Goal: Task Accomplishment & Management: Manage account settings

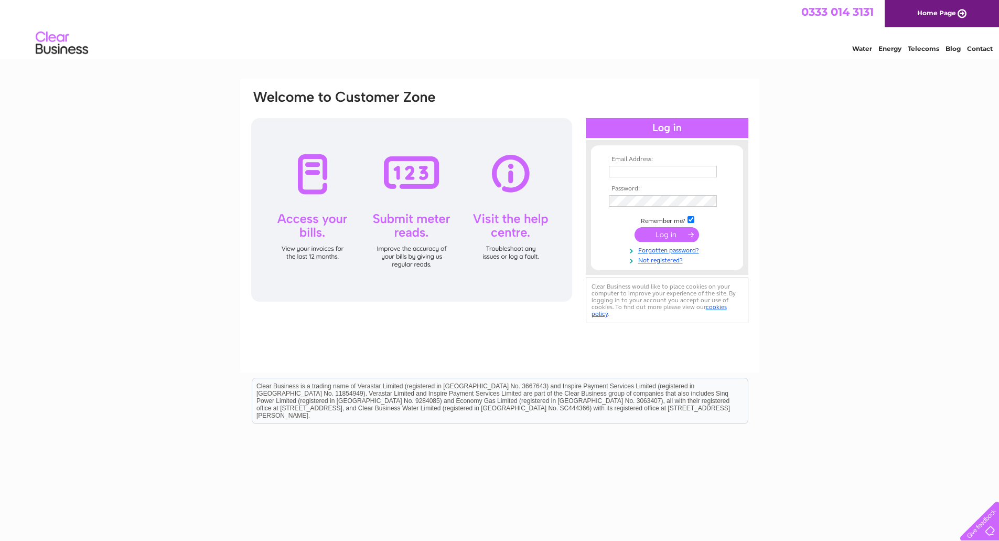
type input "[EMAIL_ADDRESS][DOMAIN_NAME]"
click at [668, 232] on input "submit" at bounding box center [667, 234] width 65 height 15
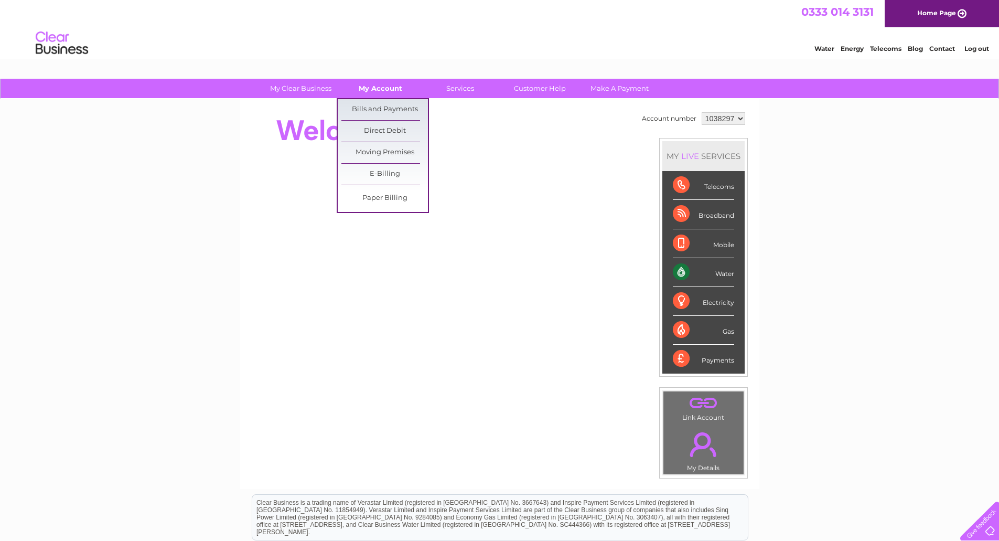
click at [365, 88] on link "My Account" at bounding box center [380, 88] width 87 height 19
click at [376, 110] on link "Bills and Payments" at bounding box center [384, 109] width 87 height 21
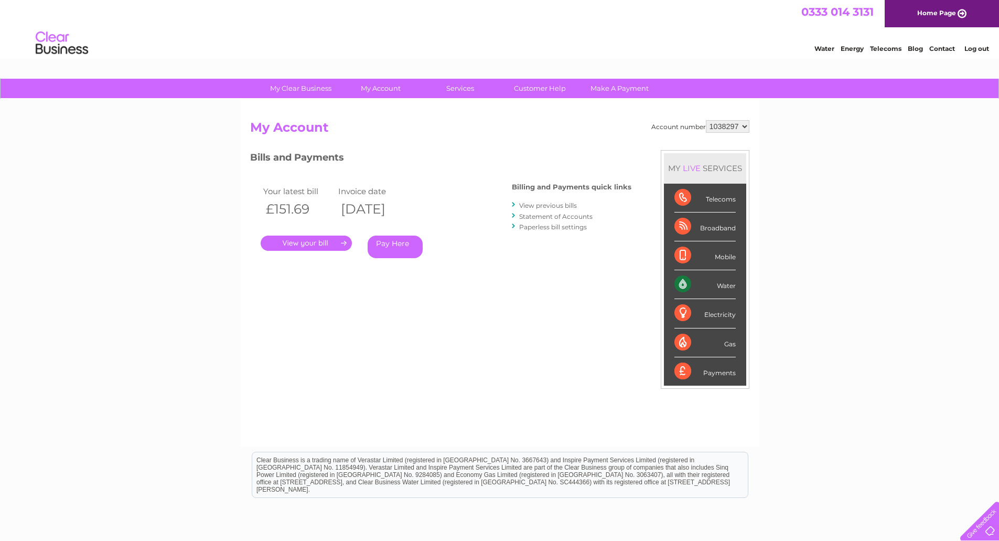
click at [302, 243] on link "." at bounding box center [306, 242] width 91 height 15
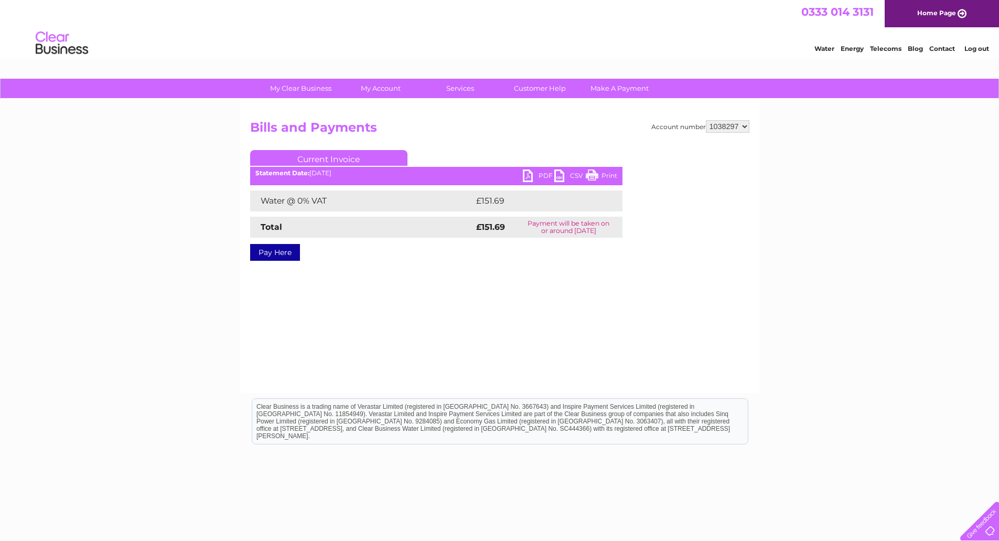
click at [526, 174] on link "PDF" at bounding box center [538, 176] width 31 height 15
